Goal: Contribute content

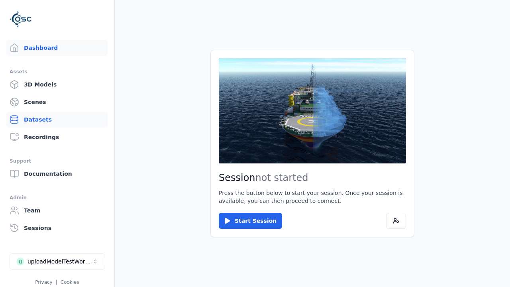
click at [57, 120] on link "Datasets" at bounding box center [57, 120] width 102 height 16
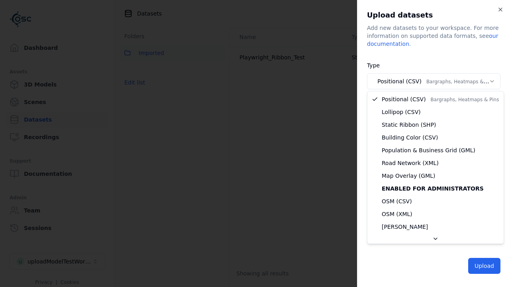
click at [434, 81] on body "**********" at bounding box center [255, 143] width 510 height 287
select select "*****"
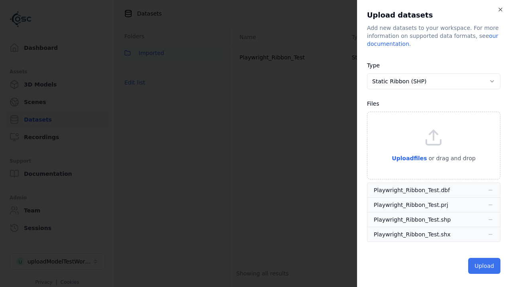
click at [486, 266] on button "Upload" at bounding box center [484, 266] width 32 height 16
